Goal: Information Seeking & Learning: Learn about a topic

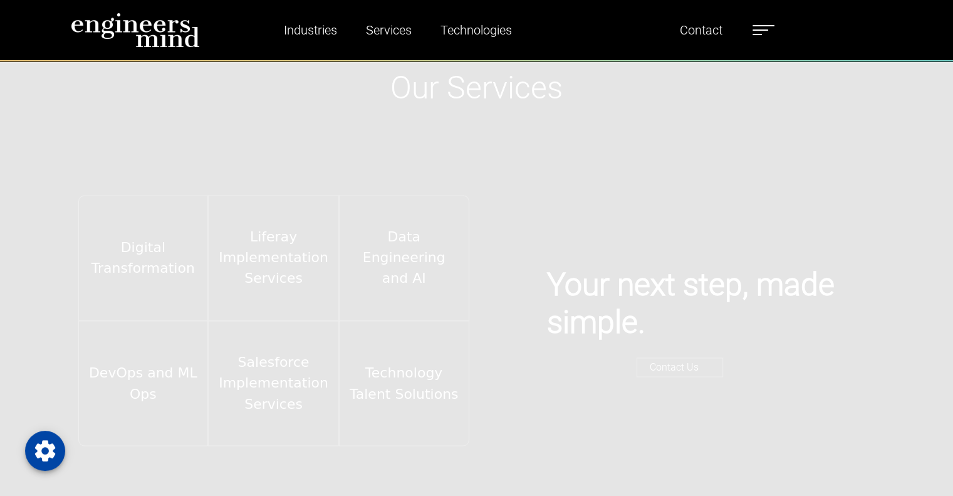
scroll to position [1990, 0]
click at [772, 26] on label at bounding box center [764, 30] width 22 height 16
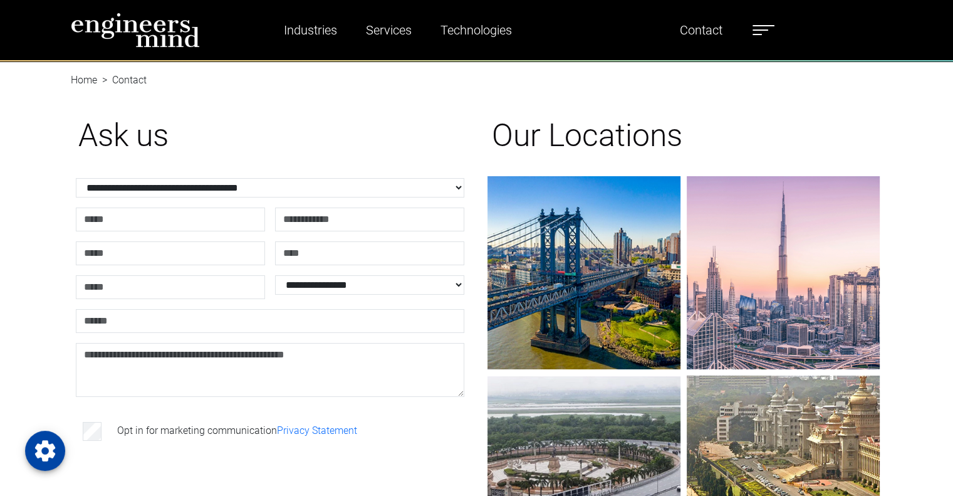
click at [759, 32] on label at bounding box center [764, 30] width 22 height 16
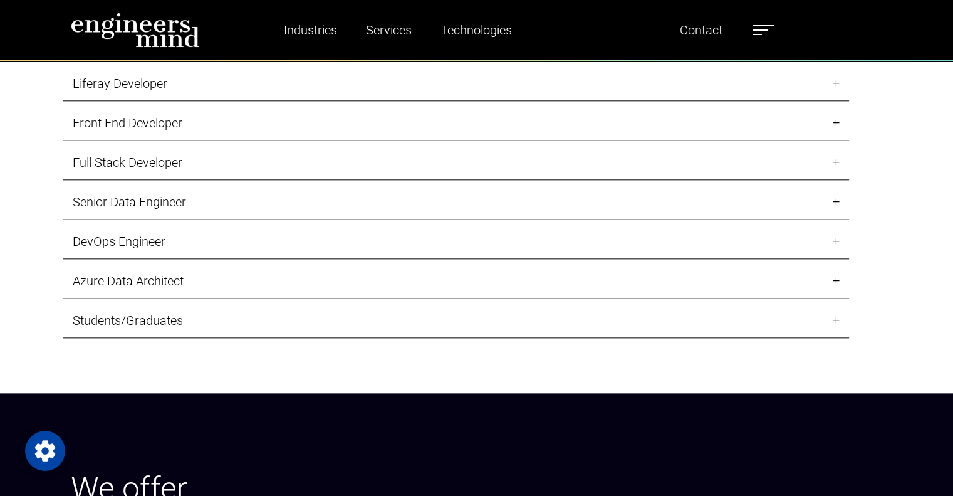
scroll to position [1391, 0]
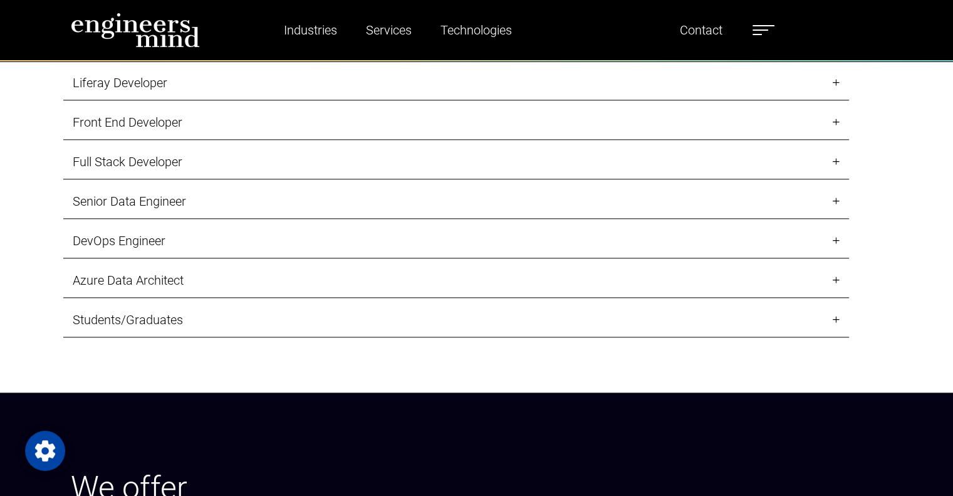
click at [175, 332] on link "Students/Graduates" at bounding box center [456, 320] width 786 height 34
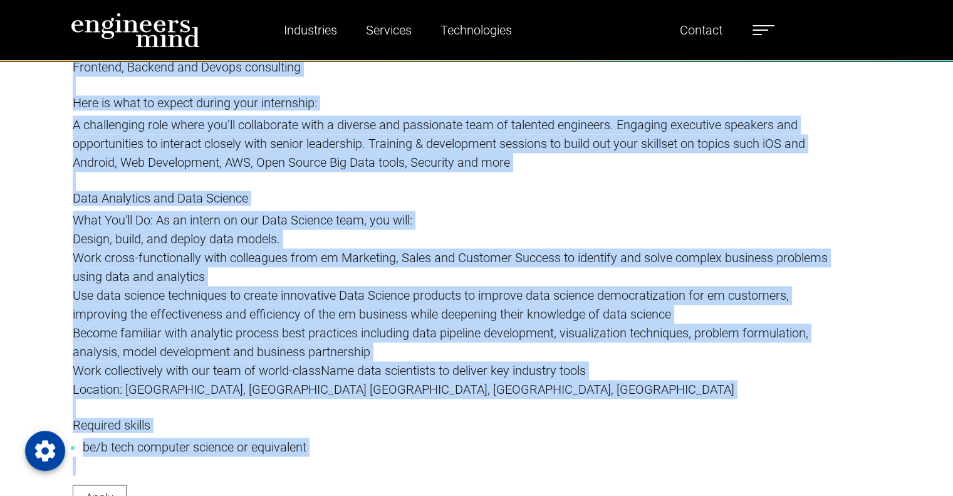
scroll to position [2041, 0]
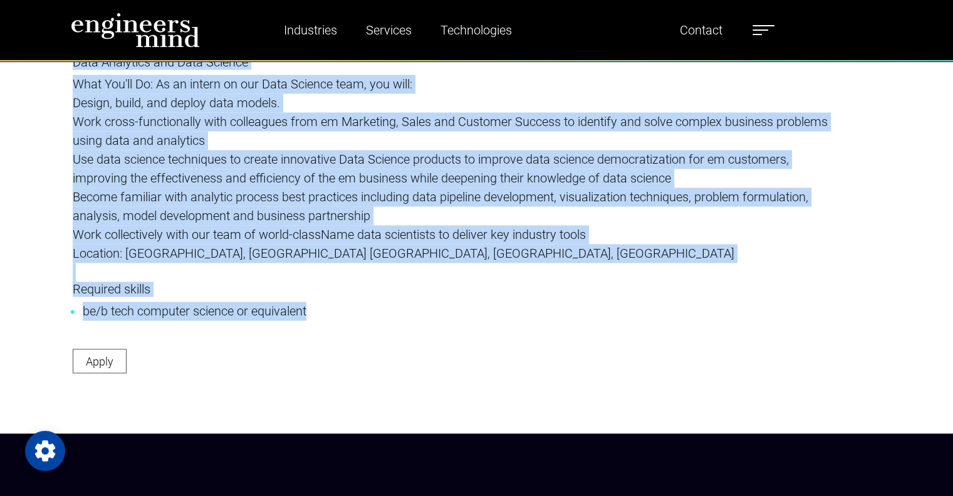
drag, startPoint x: 63, startPoint y: 191, endPoint x: 333, endPoint y: 303, distance: 293.0
click at [333, 303] on div "Students and entry-level professionals Immerse yourself in our diverse and incl…" at bounding box center [456, 37] width 786 height 691
copy div "Students and entry-level professionals Immerse yourself in our diverse and incl…"
click at [286, 191] on p "Become familiar with analytic process best practices including data pipeline de…" at bounding box center [456, 206] width 767 height 38
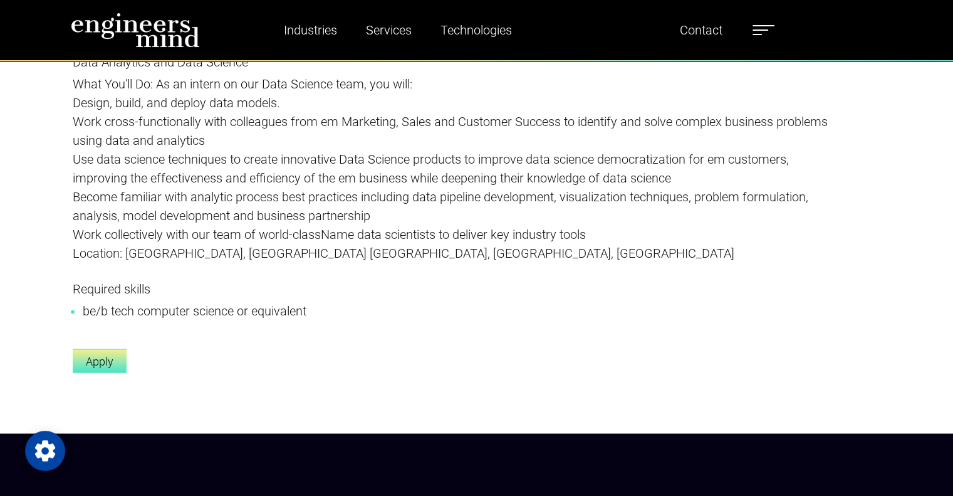
click at [96, 362] on link "Apply" at bounding box center [100, 360] width 54 height 24
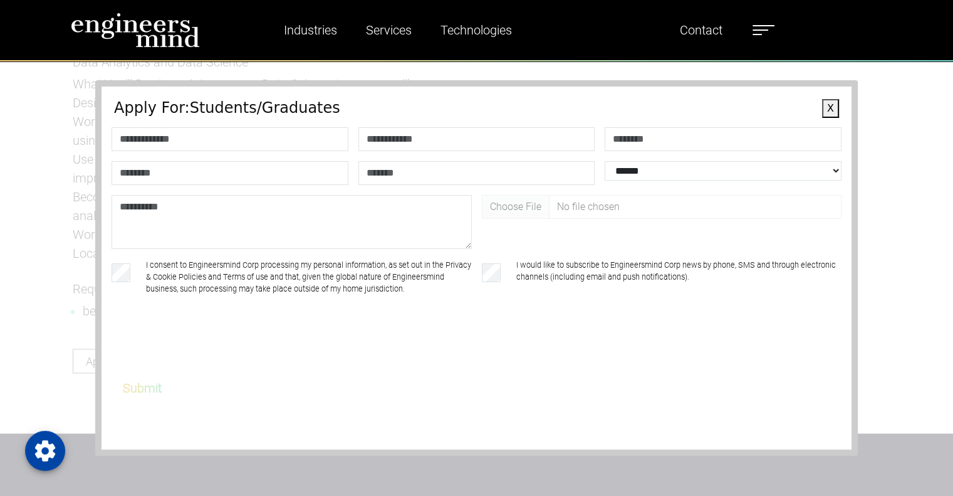
click at [827, 115] on button "X" at bounding box center [830, 108] width 17 height 19
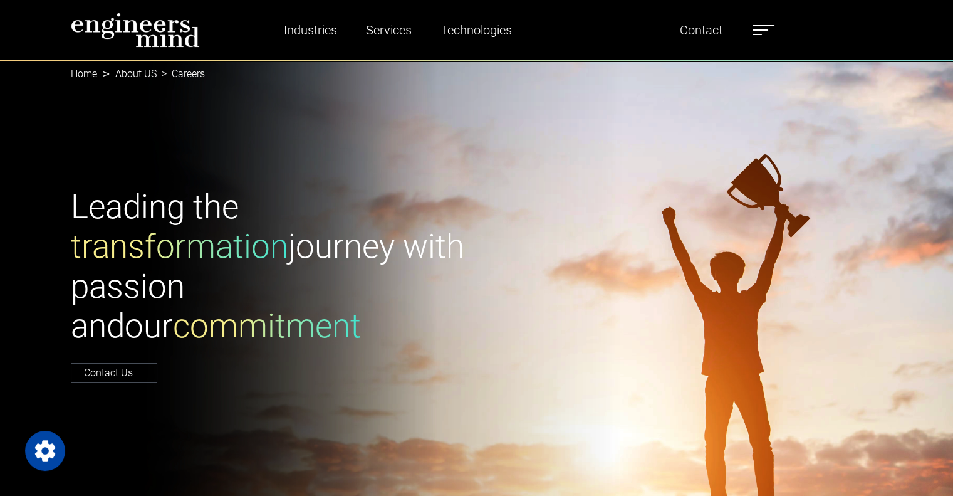
click at [184, 24] on img at bounding box center [135, 30] width 129 height 35
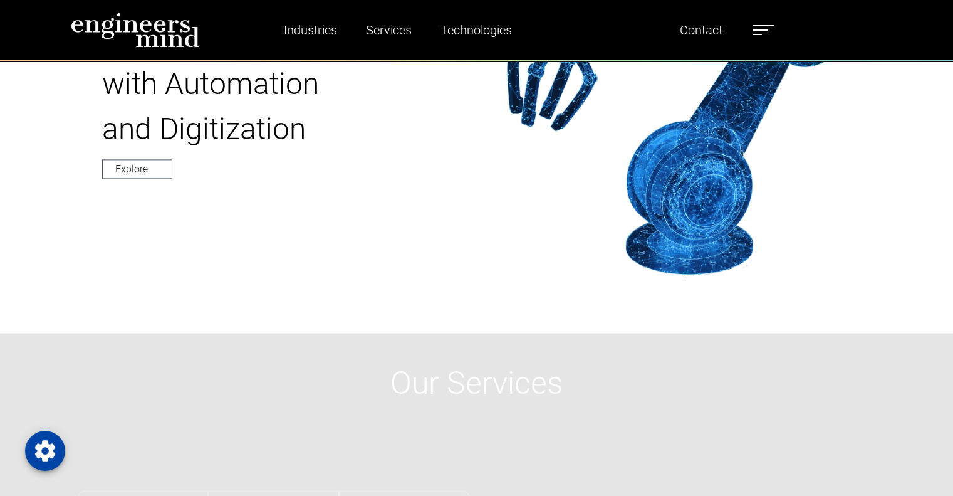
scroll to position [1727, 0]
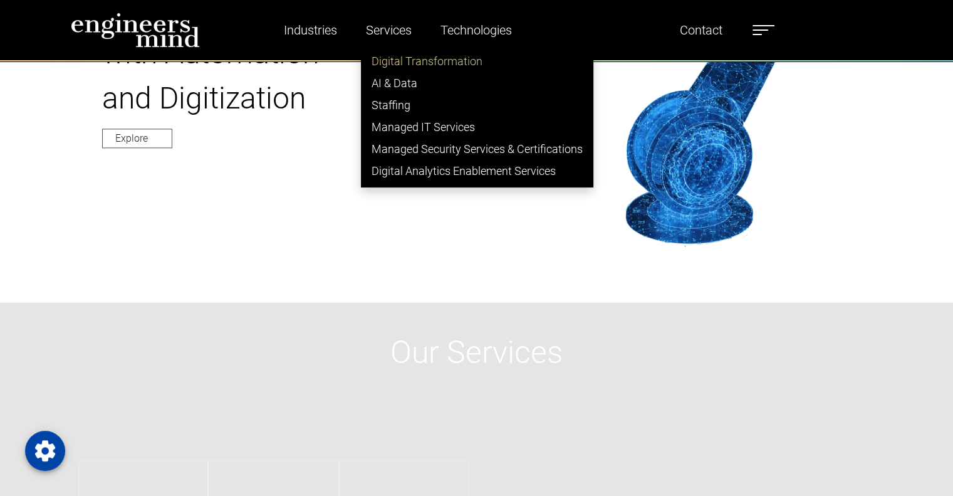
click at [393, 65] on link "Digital Transformation" at bounding box center [477, 61] width 231 height 22
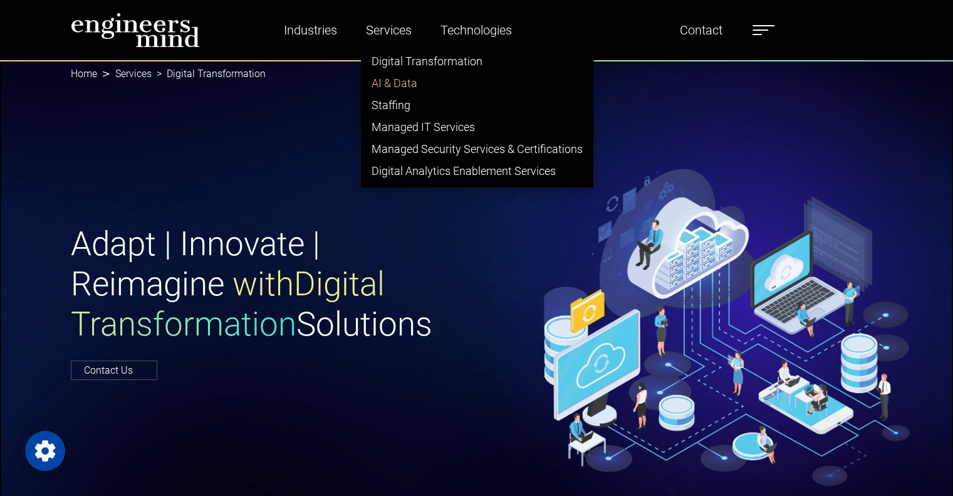
click at [395, 79] on link "AI & Data" at bounding box center [477, 83] width 231 height 22
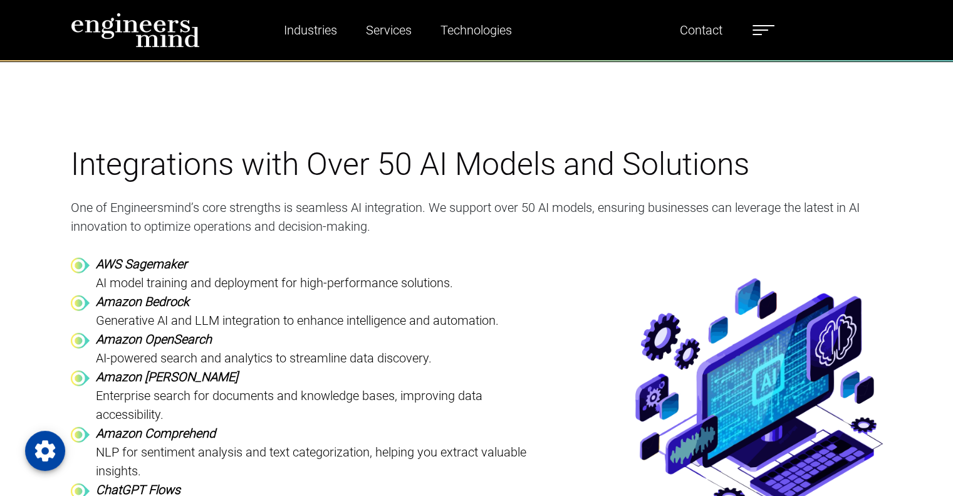
scroll to position [3736, 0]
